Goal: Task Accomplishment & Management: Complete application form

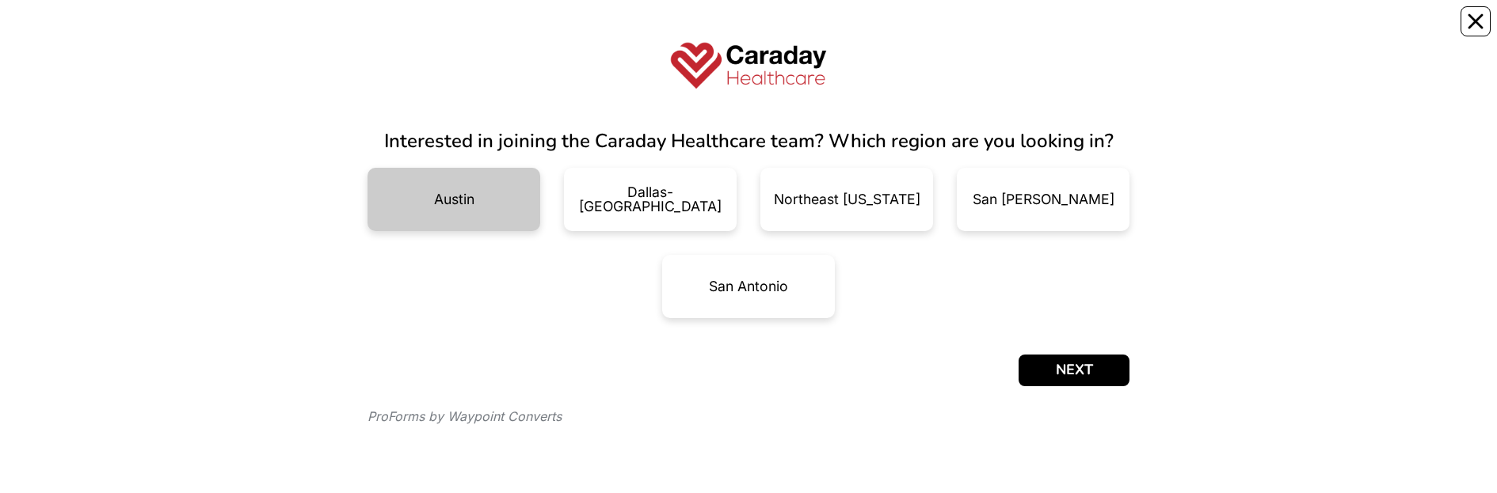
click at [437, 190] on div "Austin" at bounding box center [453, 199] width 173 height 63
click at [451, 198] on div "Austin" at bounding box center [454, 199] width 44 height 14
click at [470, 183] on div "Austin" at bounding box center [453, 199] width 173 height 63
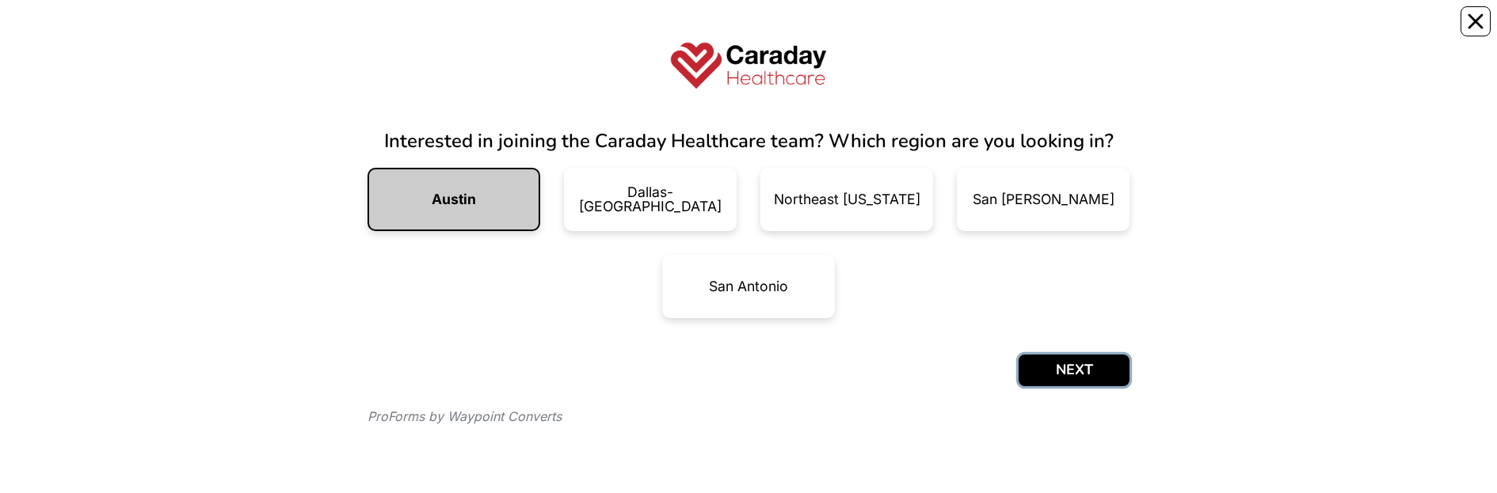
click at [1038, 366] on button "NEXT" at bounding box center [1074, 371] width 111 height 32
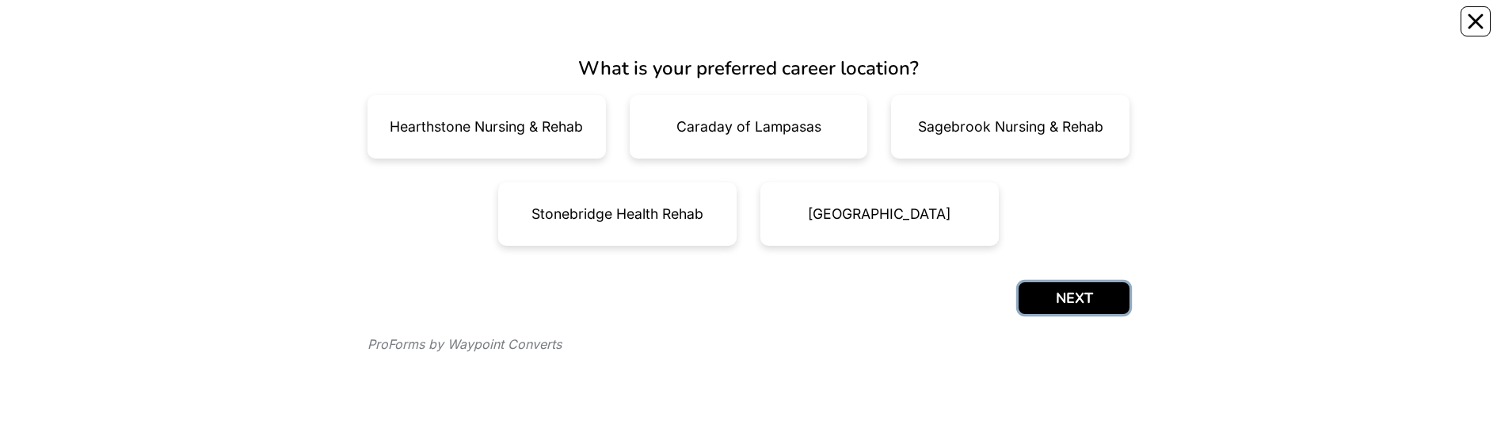
click at [1044, 314] on div "What is your preferred career location? Hearthstone Nursing & Rehab Caraday of …" at bounding box center [748, 211] width 762 height 390
click at [1045, 306] on button "NEXT" at bounding box center [1074, 298] width 111 height 32
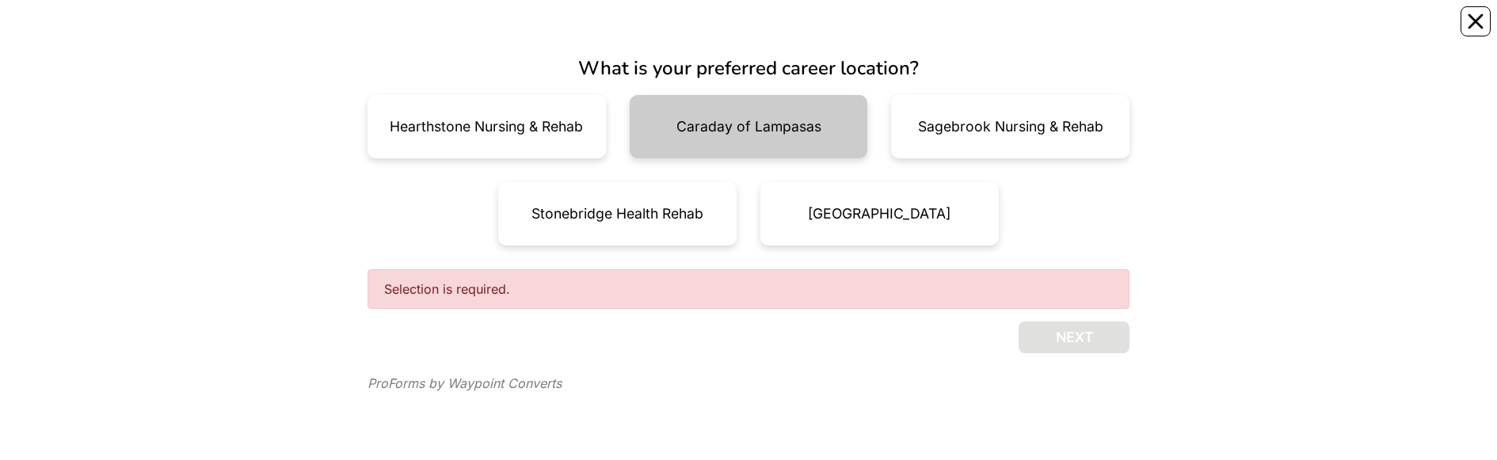
click at [808, 125] on div "Caraday of Lampasas" at bounding box center [748, 127] width 145 height 14
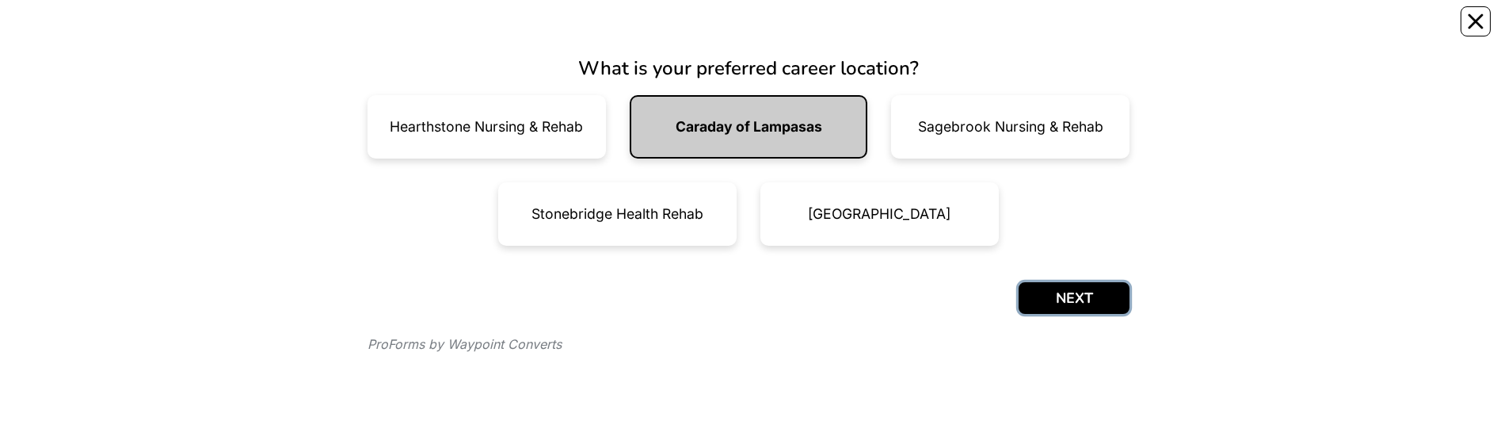
click at [1097, 286] on button "NEXT" at bounding box center [1074, 298] width 111 height 32
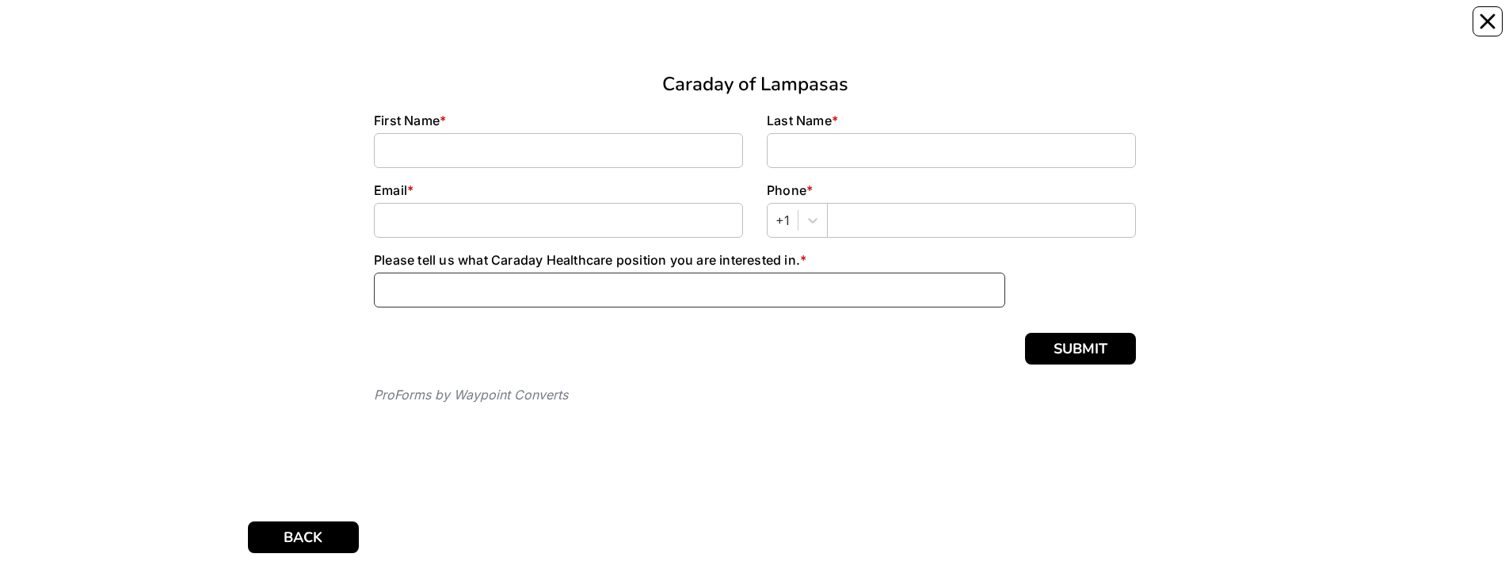
click at [734, 279] on input at bounding box center [688, 289] width 631 height 35
click at [1226, 247] on div "Caraday of Lampasas First Name * Last Name * Email * Phone * +1 Please tell us …" at bounding box center [754, 244] width 990 height 425
click at [1479, 22] on icon "Close" at bounding box center [1487, 21] width 16 height 16
